Goal: Navigation & Orientation: Find specific page/section

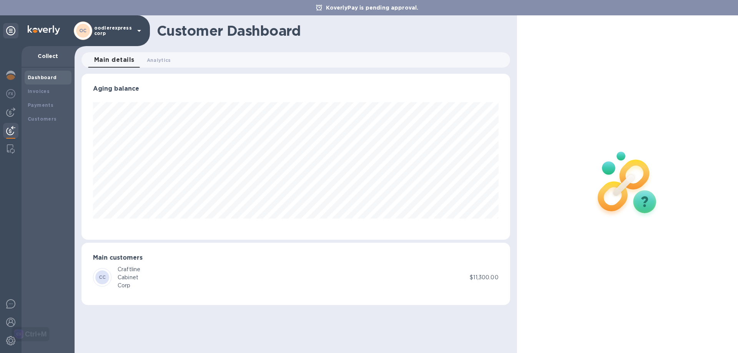
scroll to position [166, 428]
drag, startPoint x: 33, startPoint y: 123, endPoint x: 34, endPoint y: 118, distance: 5.8
click at [33, 123] on div "Customers" at bounding box center [48, 119] width 47 height 14
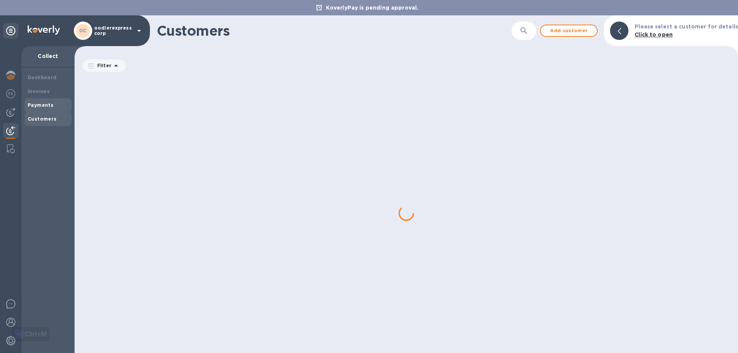
click at [39, 109] on div "Payments" at bounding box center [48, 105] width 41 height 8
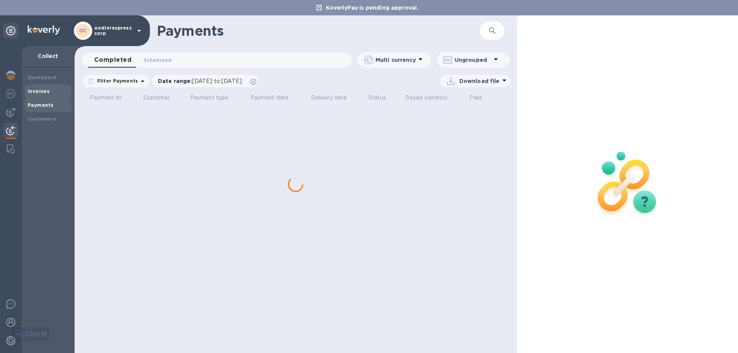
click at [38, 95] on div "Invoices" at bounding box center [48, 92] width 47 height 14
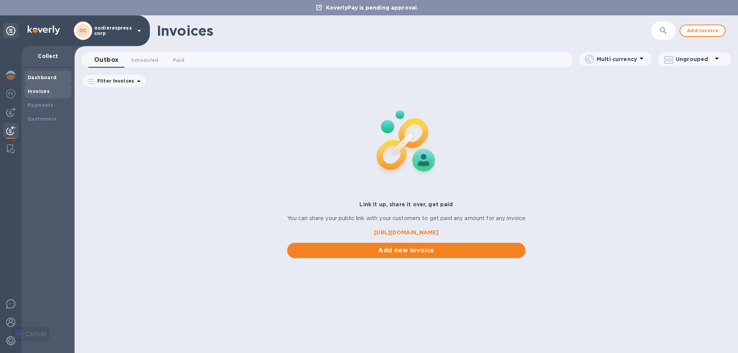
click at [39, 78] on b "Dashboard" at bounding box center [42, 78] width 29 height 6
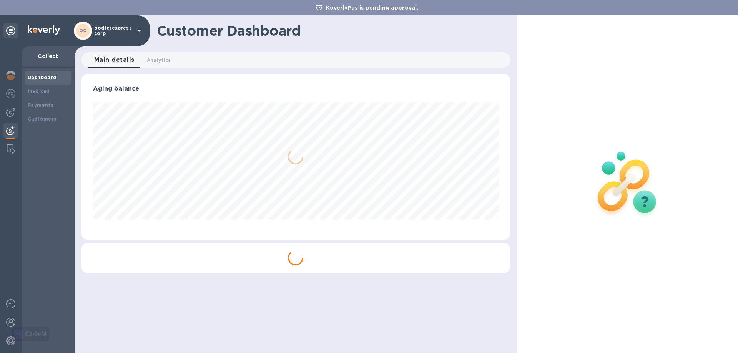
scroll to position [166, 428]
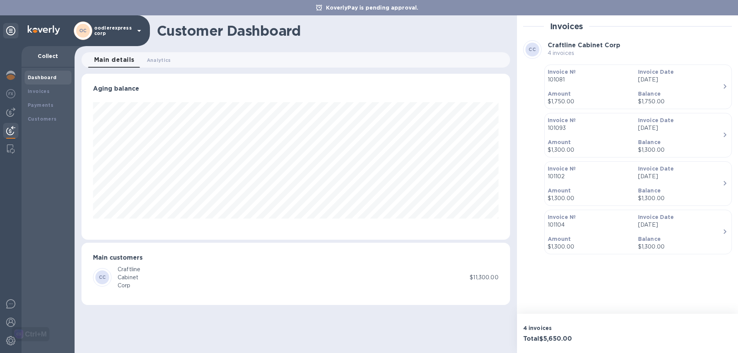
click at [532, 48] on b "CC" at bounding box center [532, 50] width 7 height 6
click at [397, 48] on div "Customer Dashboard Main details 0 Analytics 0 Aging balance Main customers CC C…" at bounding box center [296, 184] width 442 height 338
click at [384, 40] on div "Customer Dashboard" at bounding box center [296, 30] width 442 height 31
drag, startPoint x: 384, startPoint y: 40, endPoint x: 349, endPoint y: 7, distance: 47.9
click at [349, 7] on p "KoverlyPay is pending approval." at bounding box center [372, 8] width 100 height 8
